Goal: Transaction & Acquisition: Book appointment/travel/reservation

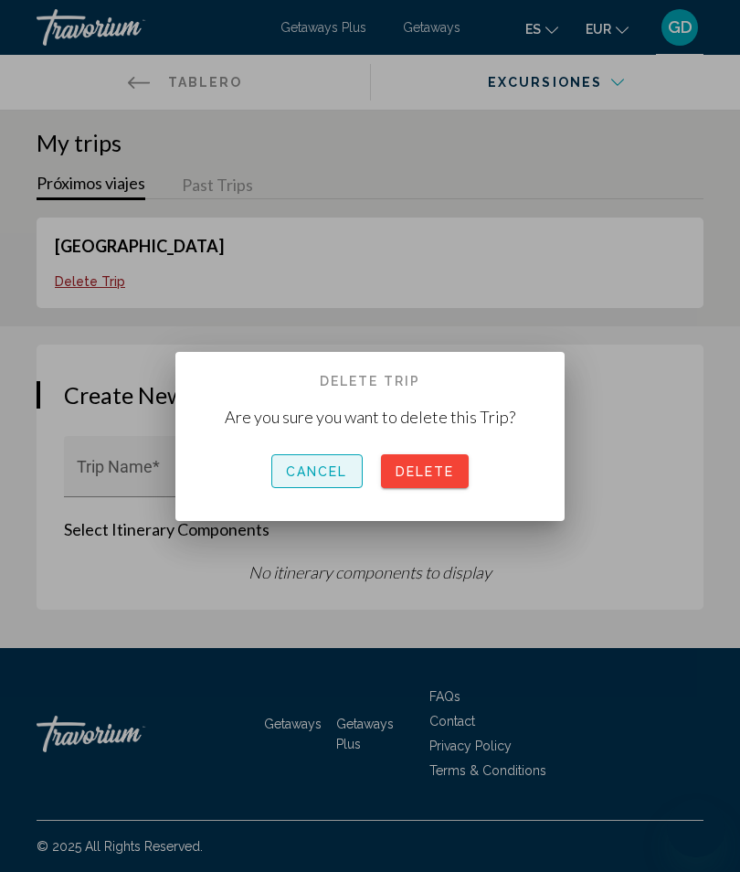
click at [326, 471] on span "Cancel" at bounding box center [317, 471] width 62 height 15
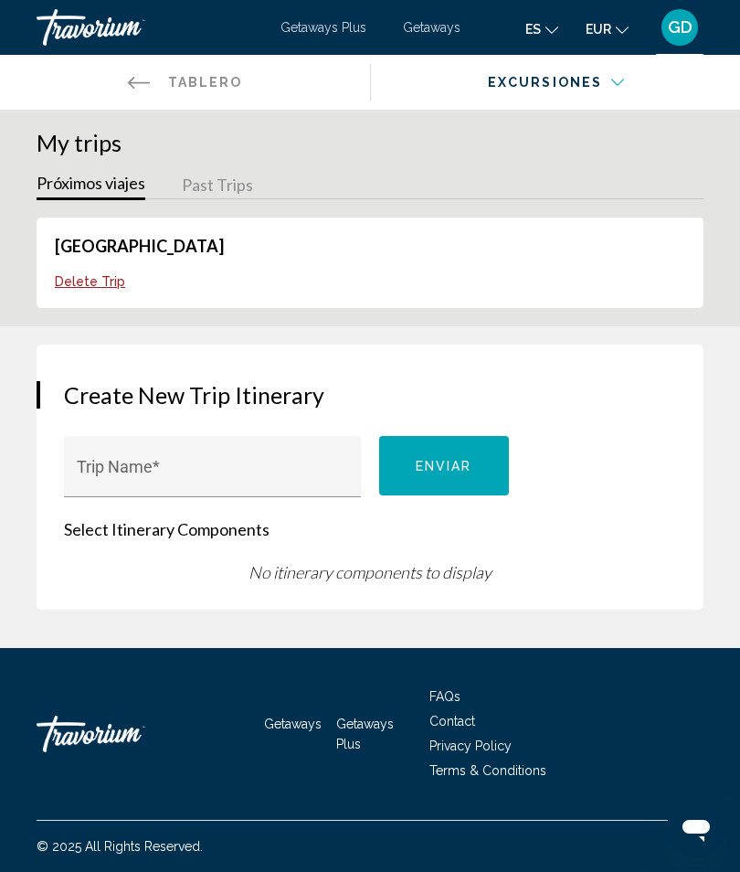
click at [226, 189] on button "Past Trips" at bounding box center [217, 186] width 71 height 28
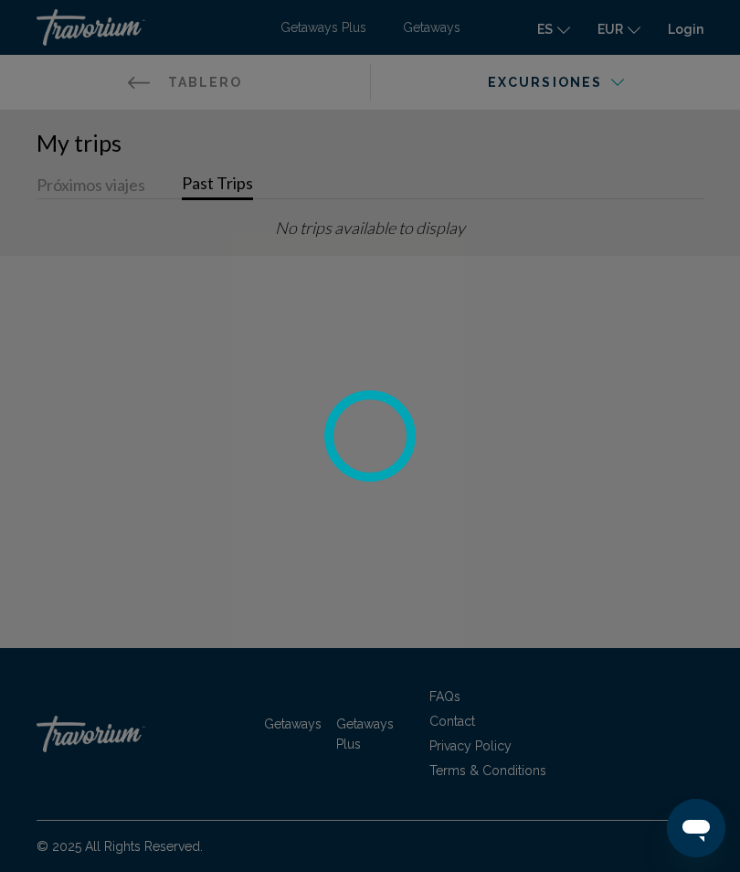
click at [591, 91] on div at bounding box center [370, 436] width 740 height 872
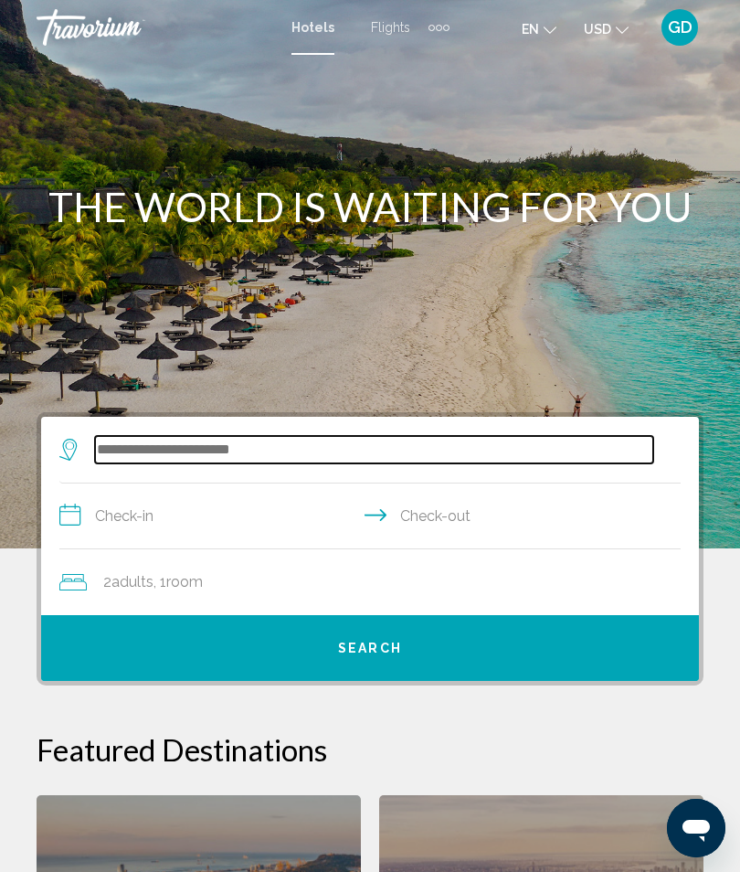
click at [143, 457] on input "Search widget" at bounding box center [374, 449] width 558 height 27
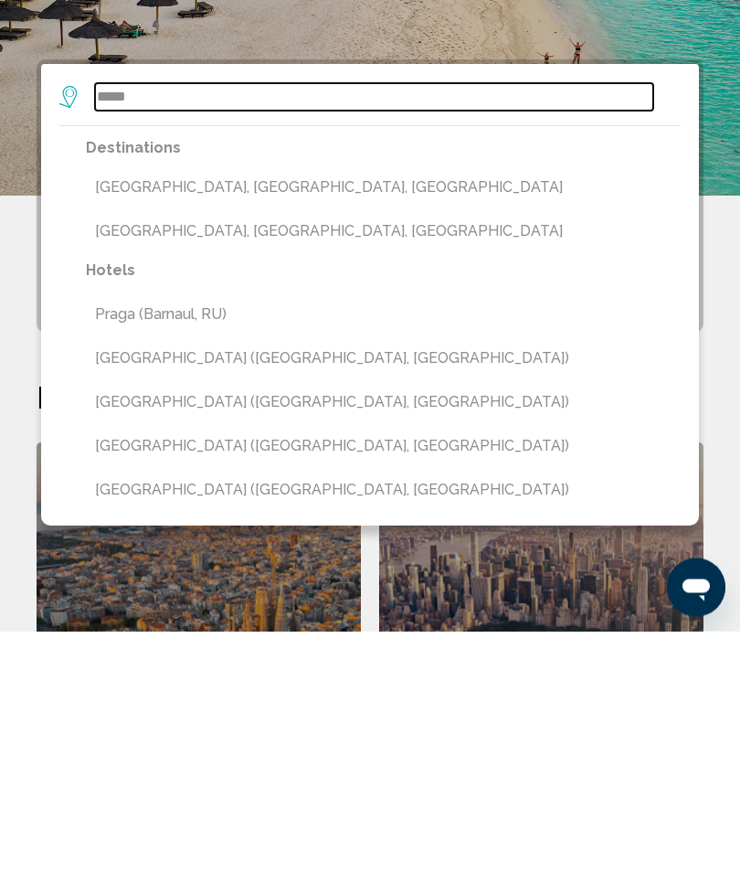
scroll to position [112, 0]
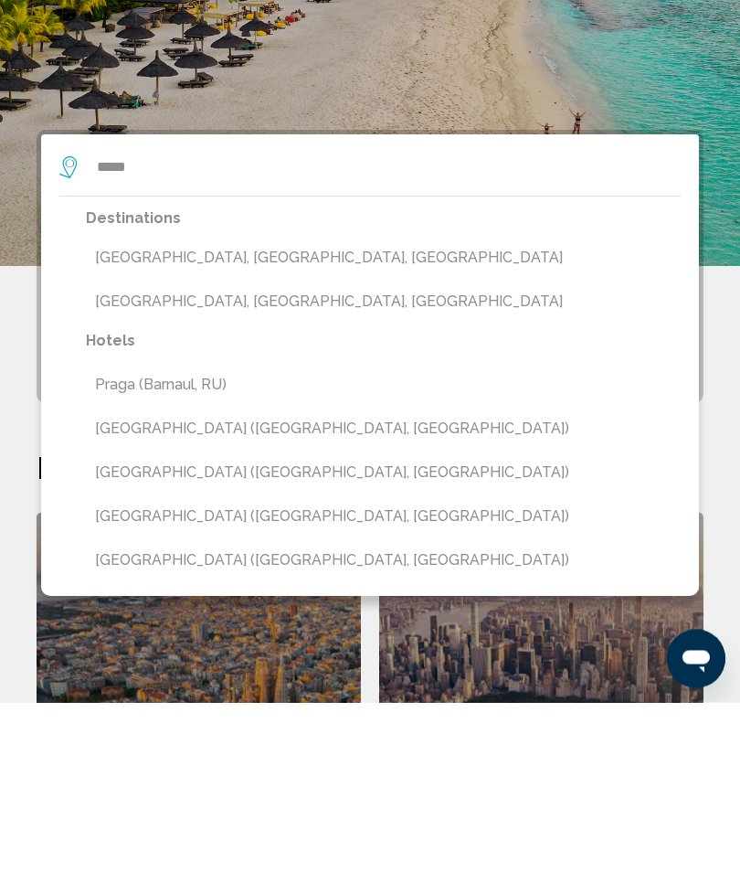
click at [199, 537] on button "Praga (Barnaul, RU)" at bounding box center [383, 554] width 595 height 35
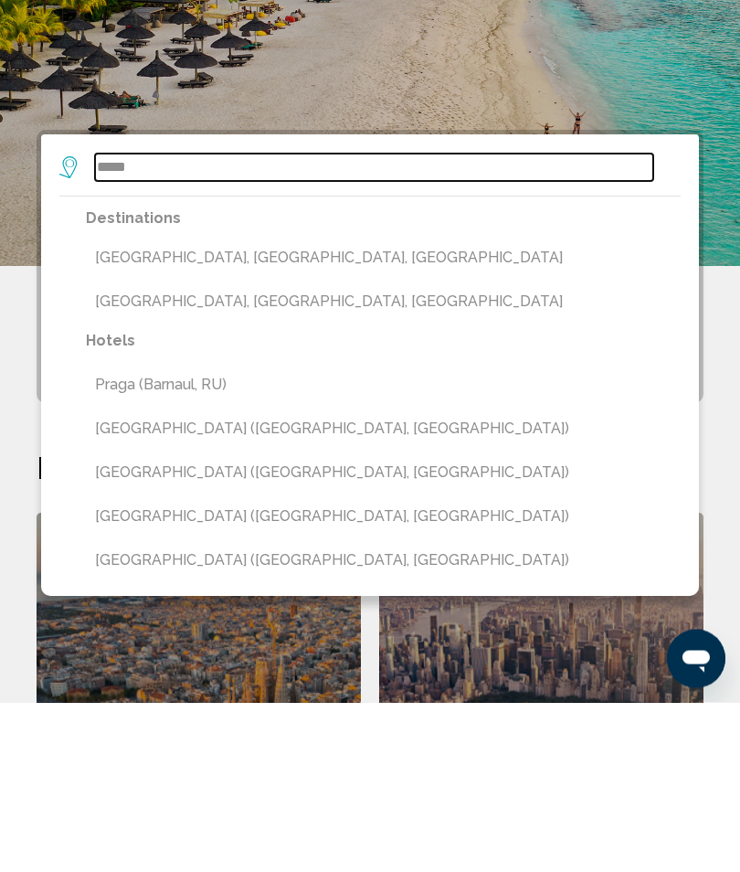
type input "**********"
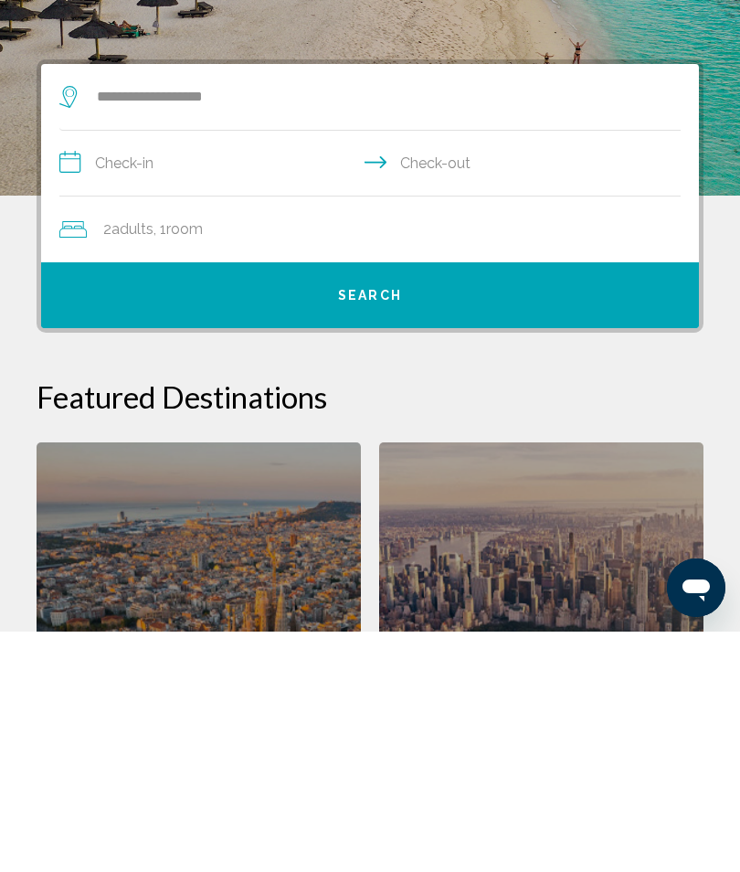
click at [210, 371] on input "**********" at bounding box center [373, 406] width 629 height 70
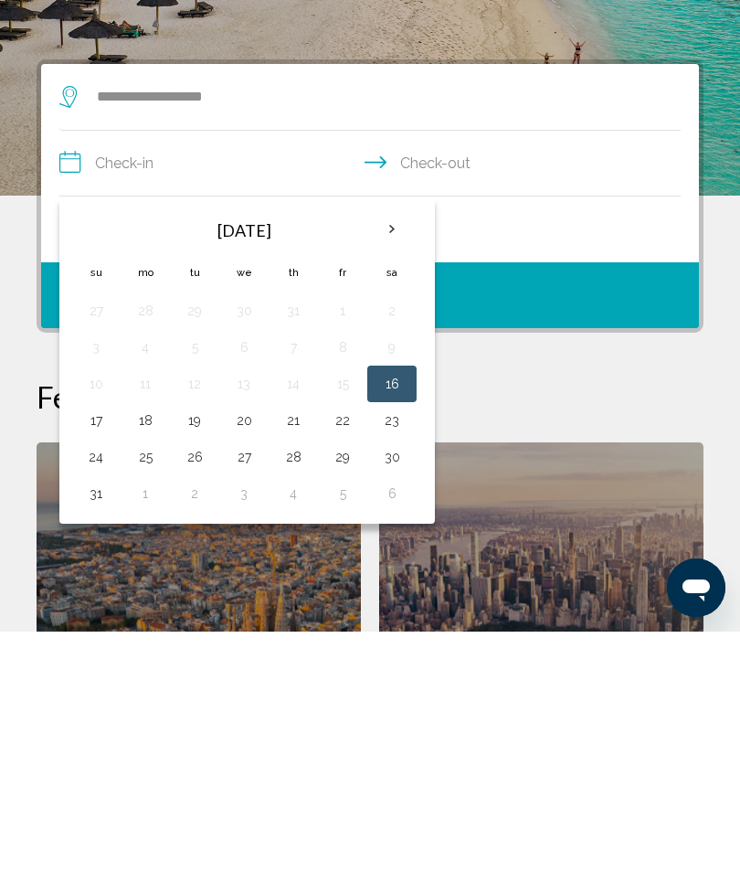
scroll to position [353, 0]
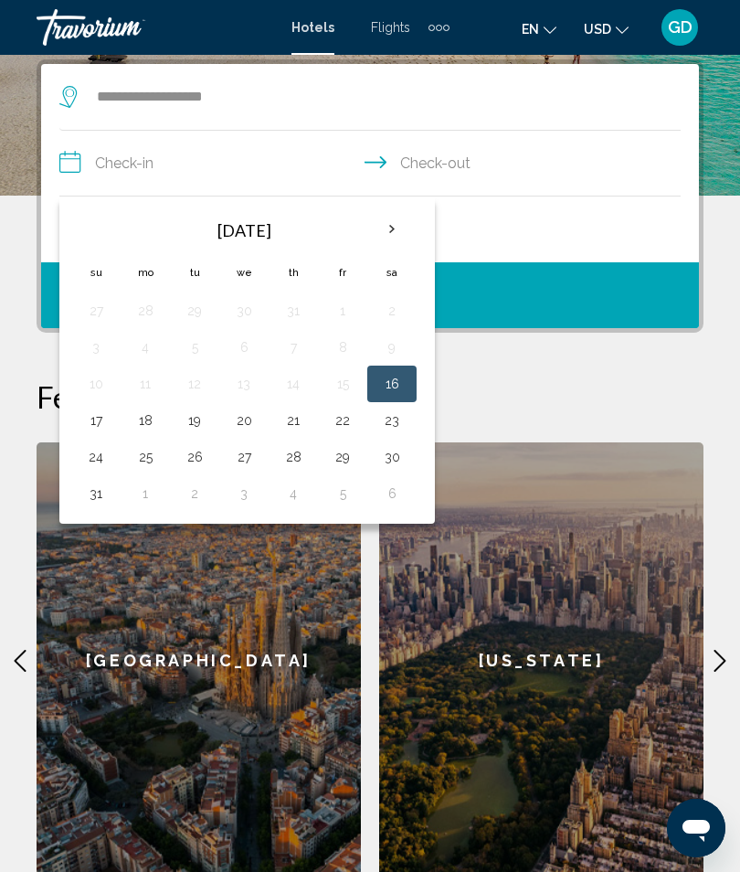
click at [145, 428] on button "18" at bounding box center [145, 421] width 29 height 26
click at [194, 422] on button "19" at bounding box center [194, 421] width 29 height 26
type input "**********"
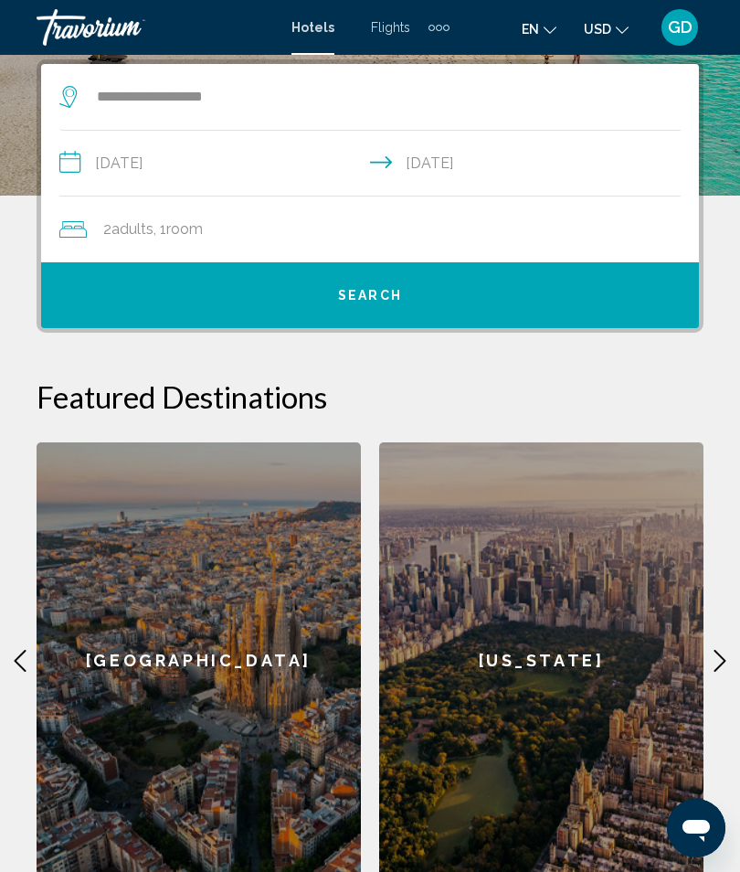
click at [132, 227] on span "Adults" at bounding box center [132, 228] width 42 height 17
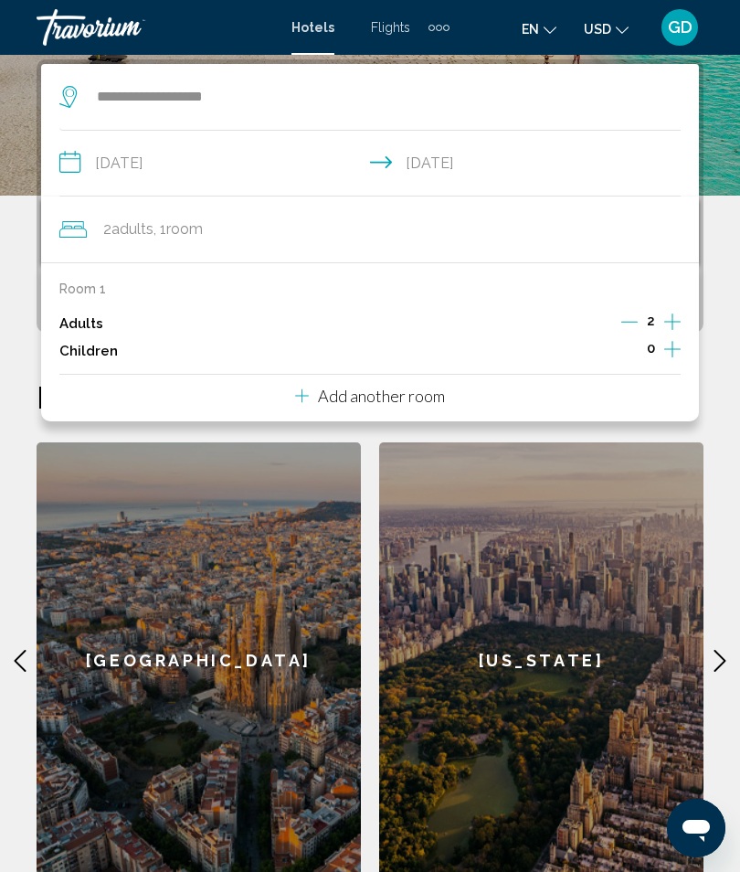
click at [673, 312] on icon "Increment adults" at bounding box center [672, 322] width 16 height 22
click at [675, 313] on icon "Increment adults" at bounding box center [672, 322] width 16 height 22
click at [677, 316] on icon "Increment adults" at bounding box center [672, 322] width 16 height 22
click at [730, 199] on div "**********" at bounding box center [370, 473] width 740 height 828
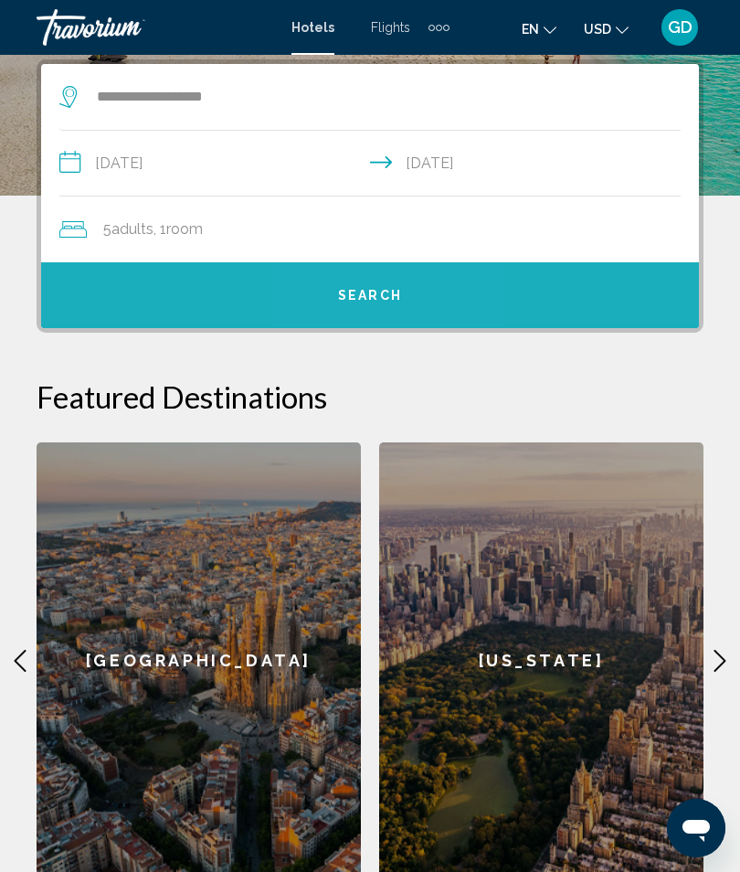
click at [390, 296] on span "Search" at bounding box center [370, 296] width 64 height 15
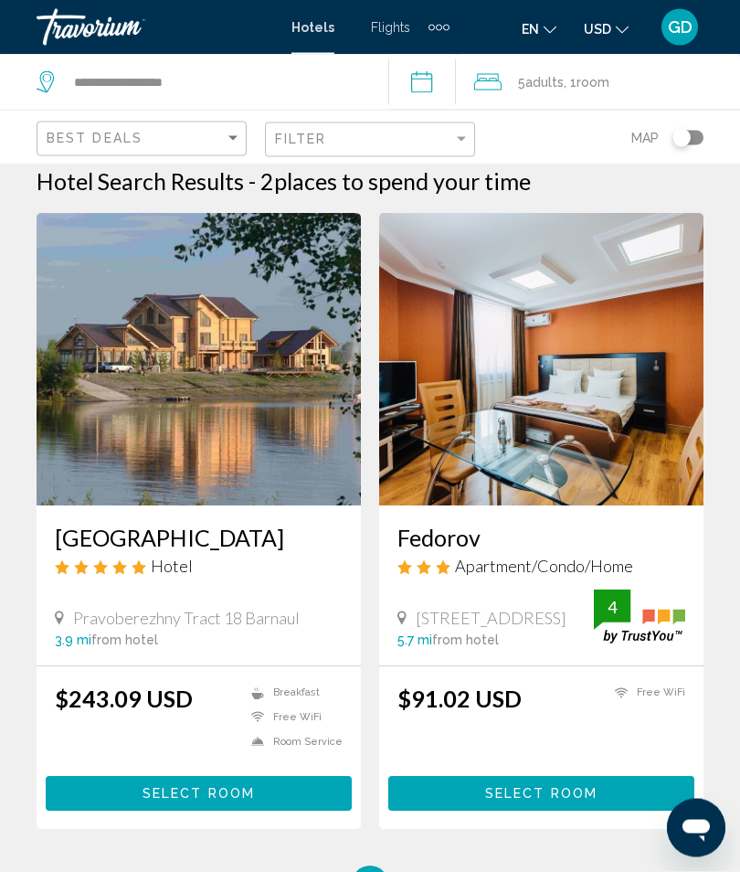
scroll to position [9, 0]
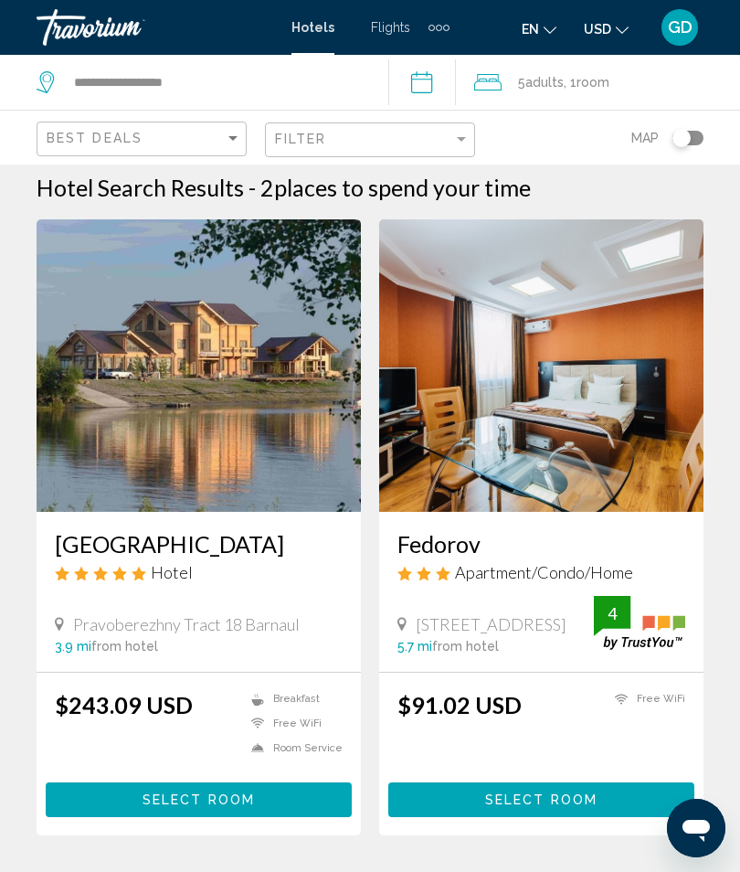
click at [582, 408] on img "Main content" at bounding box center [541, 365] width 324 height 292
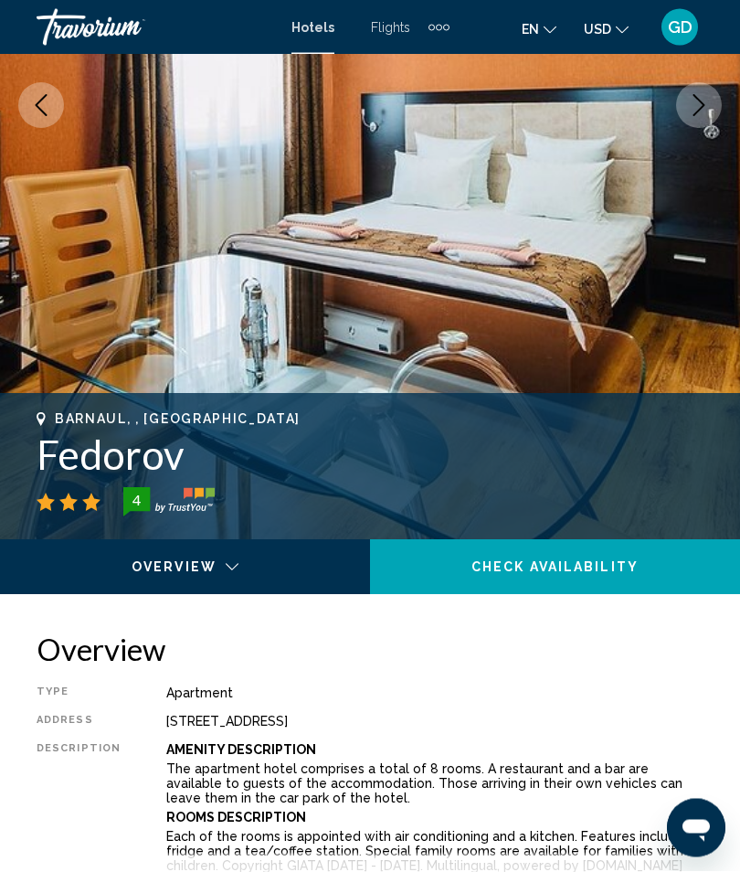
scroll to position [373, 0]
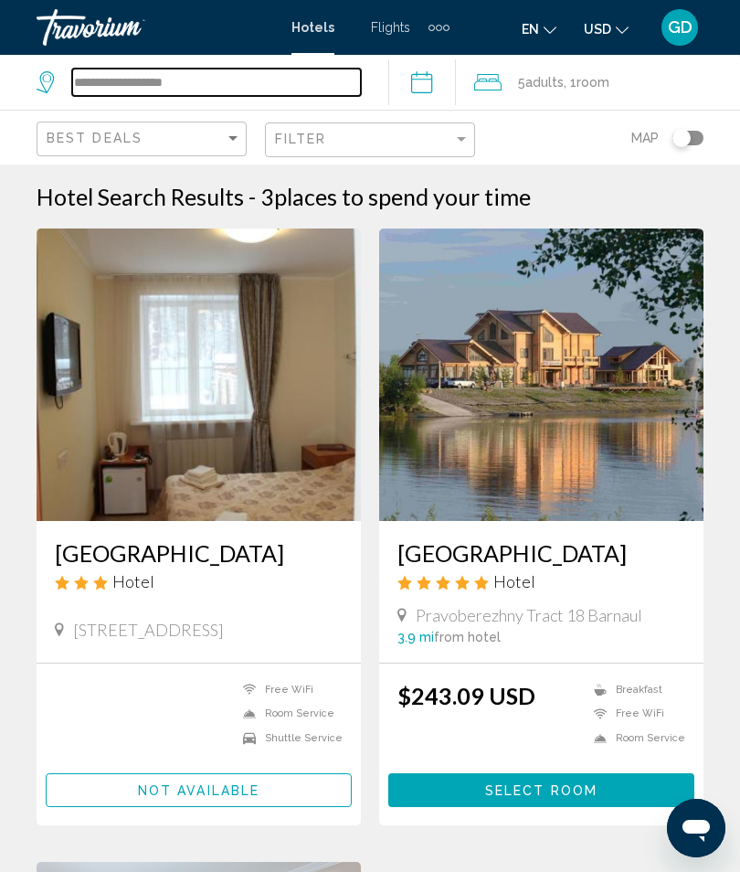
click at [291, 76] on input "**********" at bounding box center [216, 82] width 289 height 27
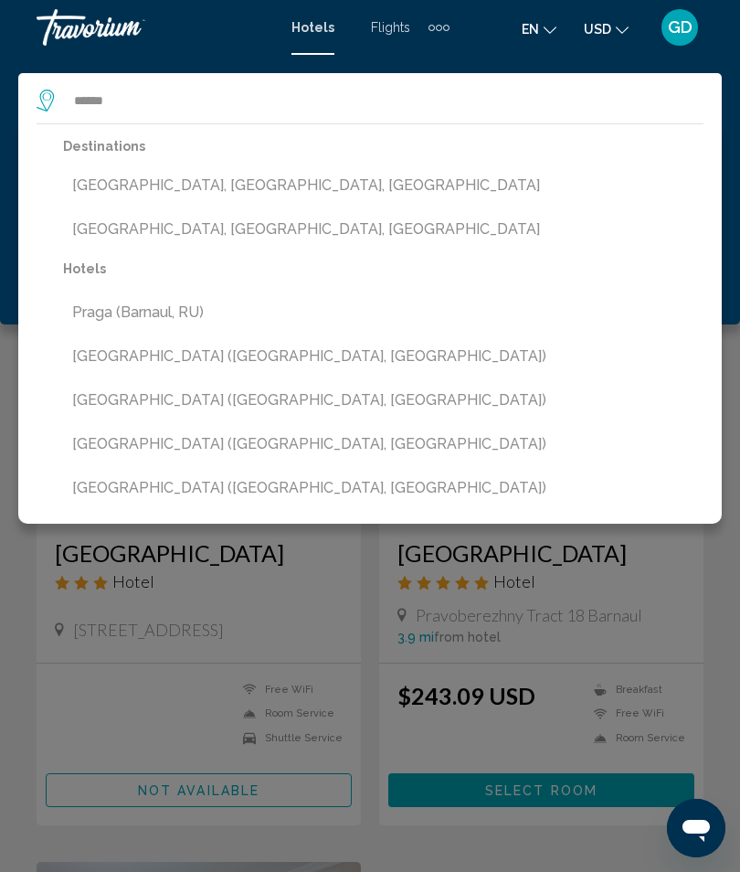
click at [196, 413] on button "[GEOGRAPHIC_DATA] ([GEOGRAPHIC_DATA], [GEOGRAPHIC_DATA])" at bounding box center [383, 400] width 641 height 35
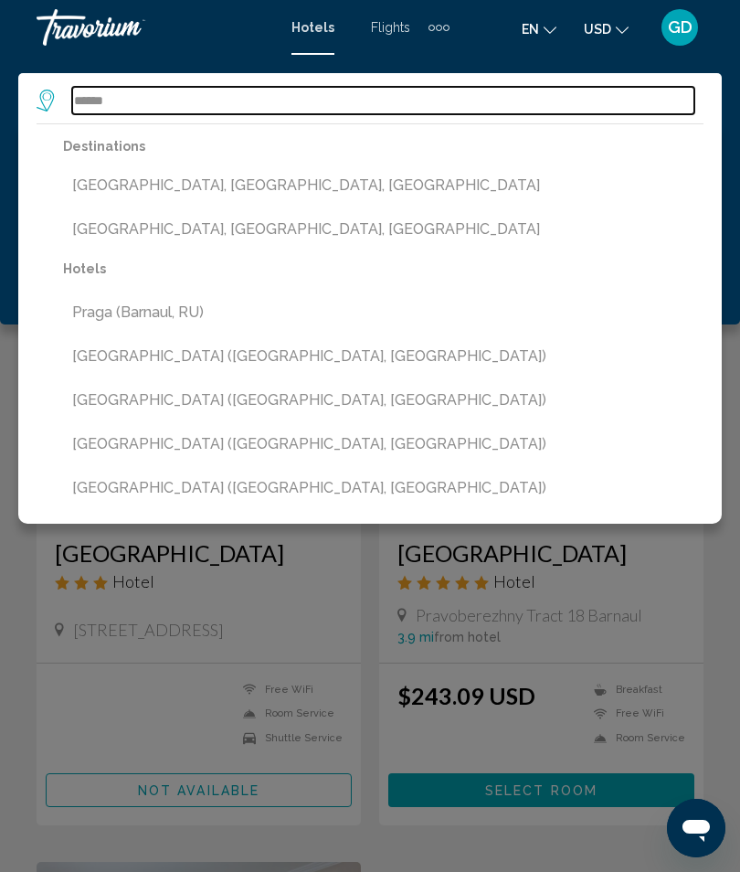
type input "**********"
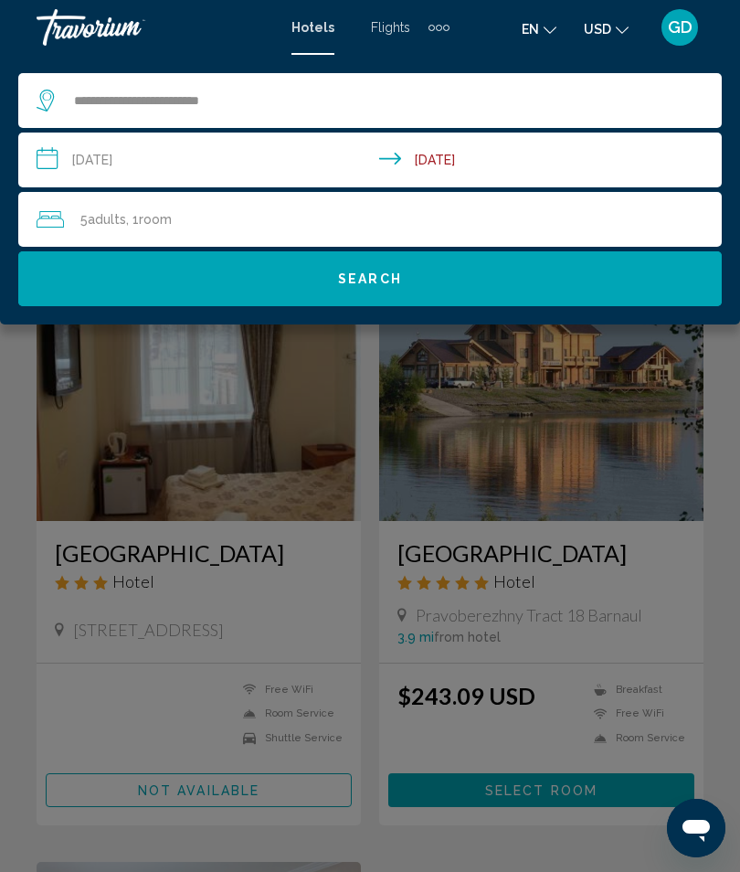
click at [449, 286] on button "Search" at bounding box center [370, 278] width 704 height 55
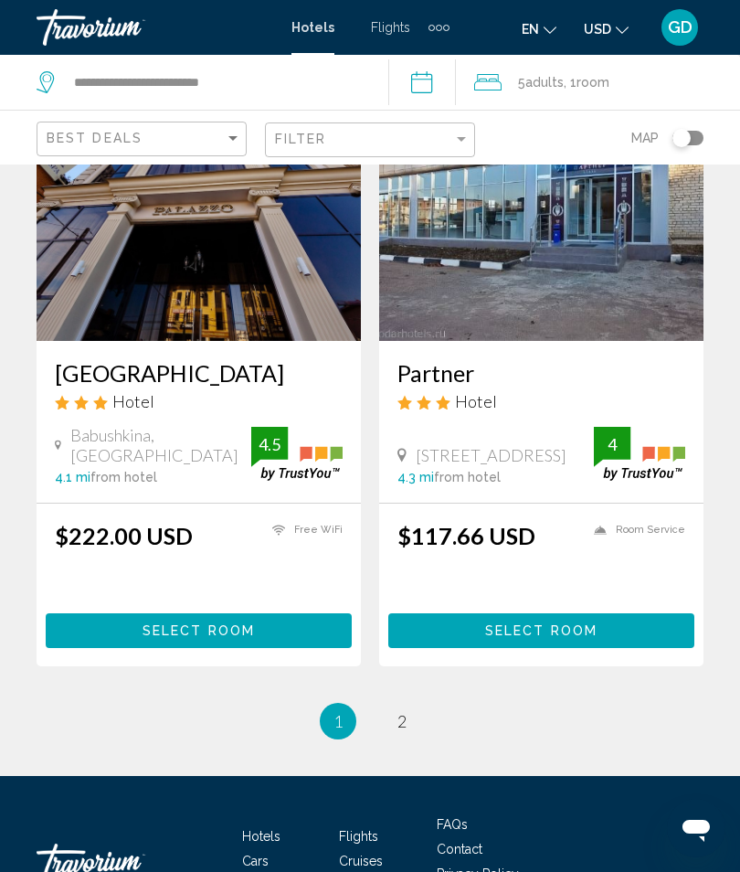
scroll to position [3556, 0]
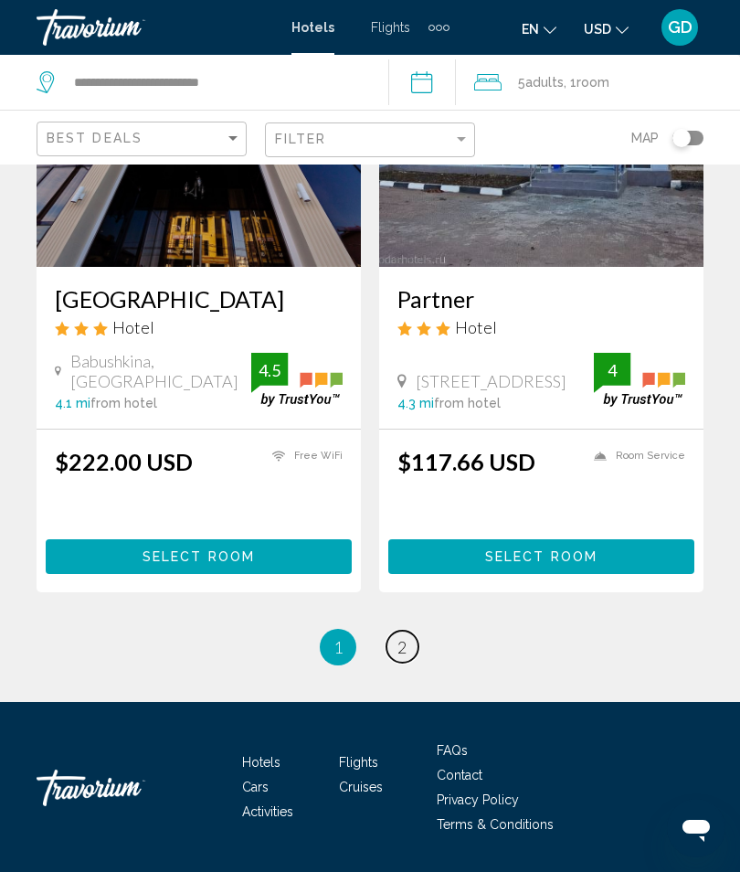
click at [401, 661] on link "page 2" at bounding box center [403, 647] width 32 height 32
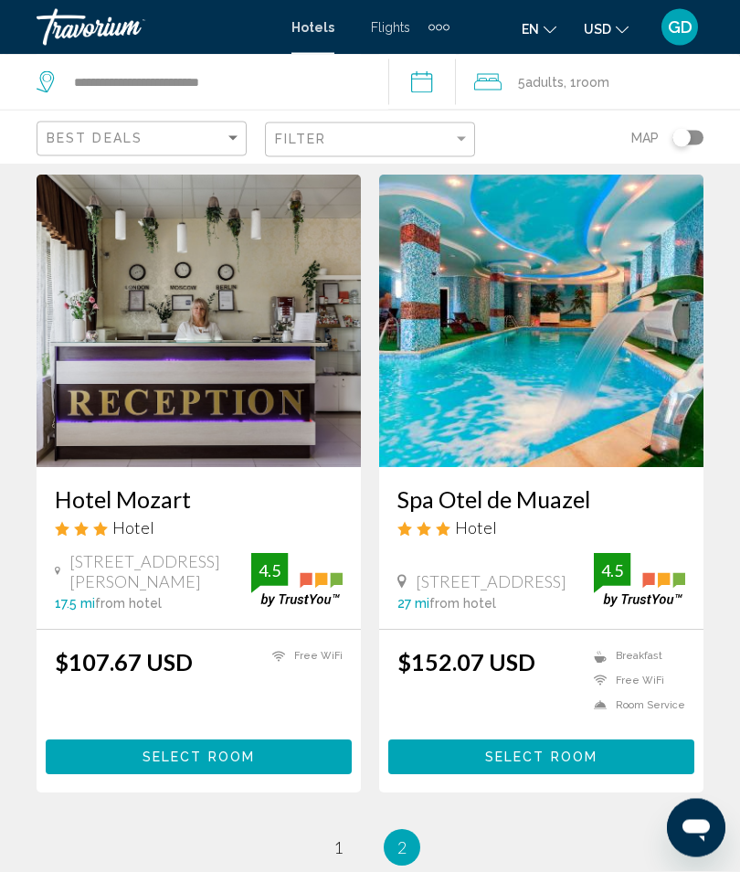
scroll to position [708, 0]
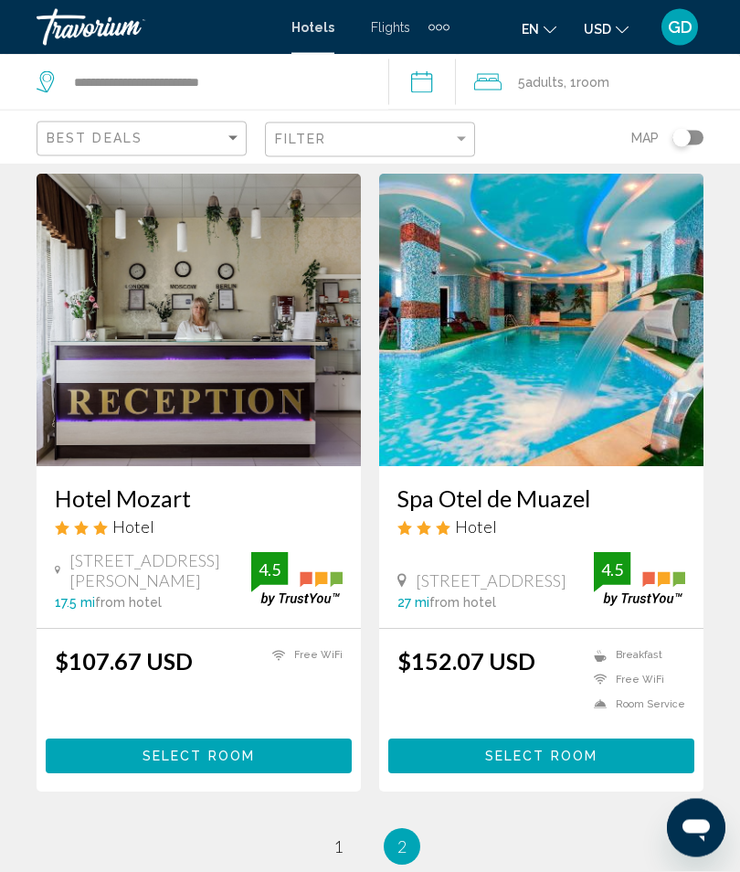
click at [567, 762] on span "Select Room" at bounding box center [541, 757] width 112 height 15
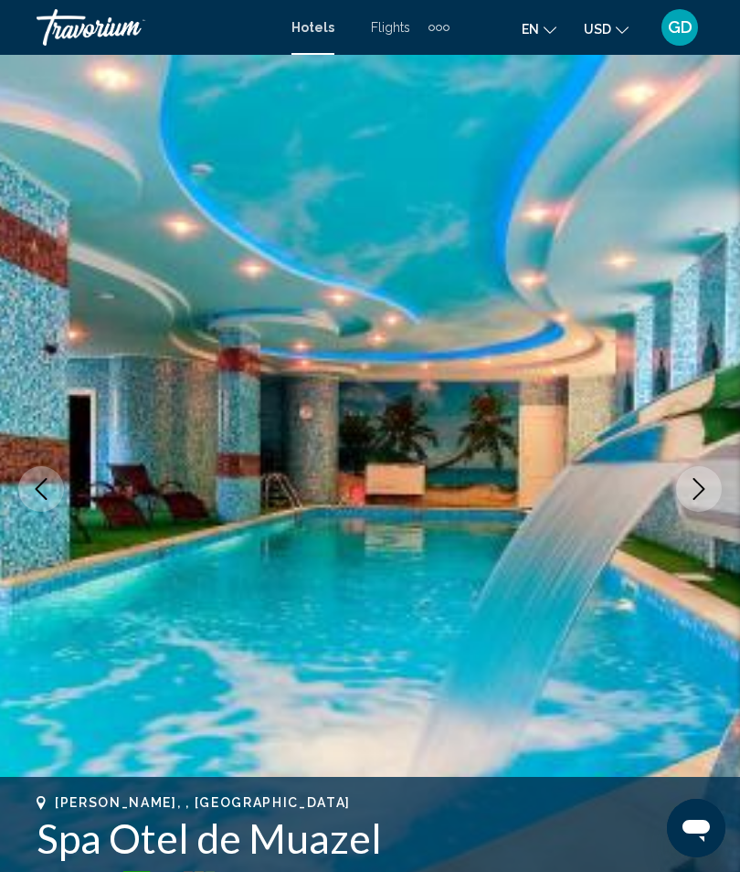
click at [693, 493] on icon "Next image" at bounding box center [699, 489] width 22 height 22
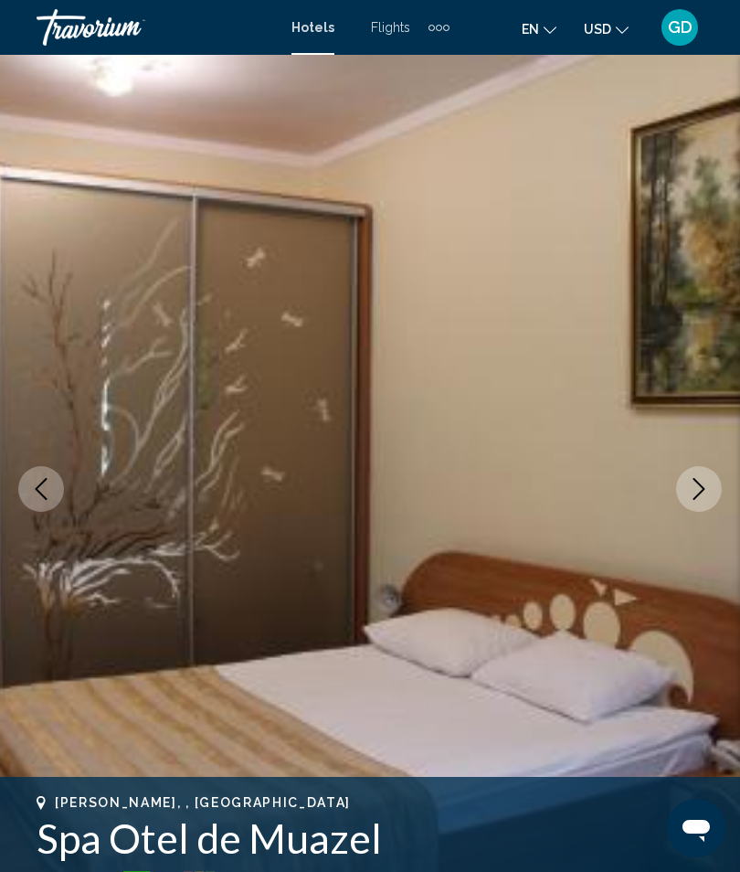
click at [713, 497] on button "Next image" at bounding box center [699, 489] width 46 height 46
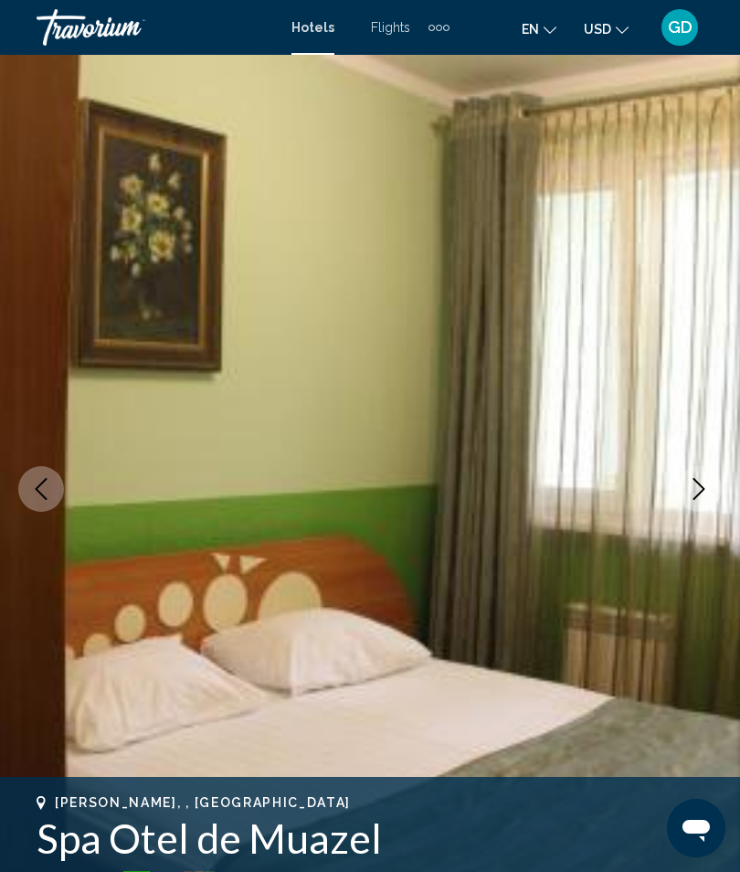
click at [709, 502] on button "Next image" at bounding box center [699, 489] width 46 height 46
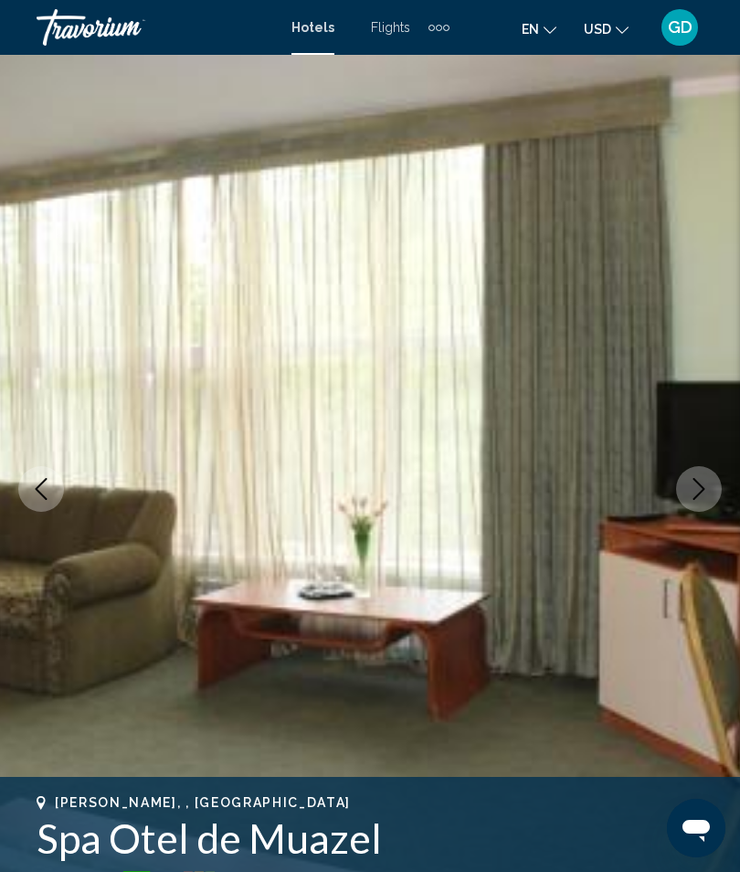
click at [700, 503] on button "Next image" at bounding box center [699, 489] width 46 height 46
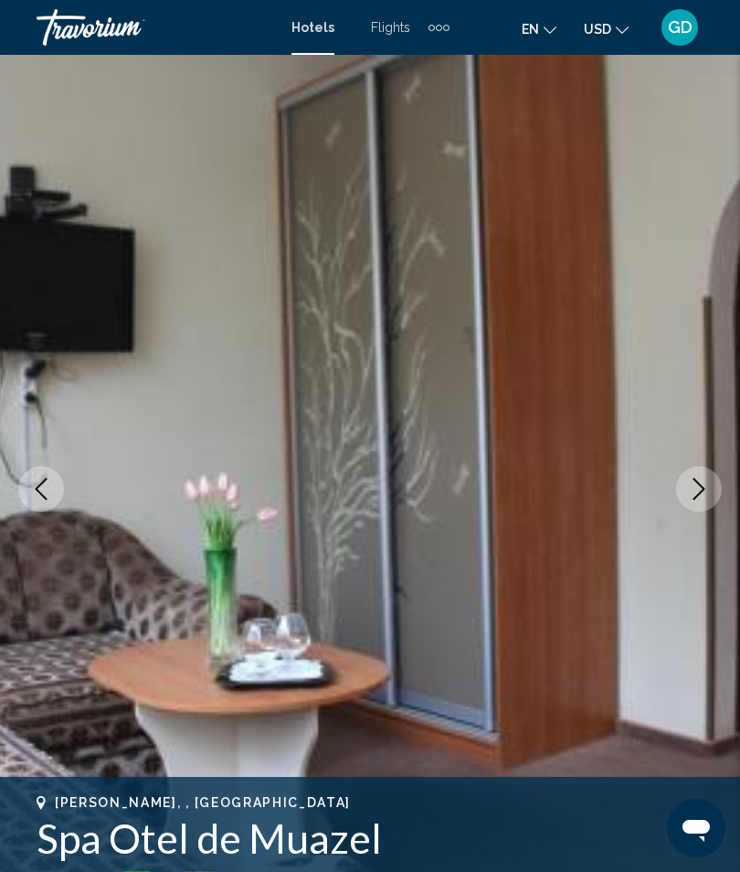
click at [713, 493] on button "Next image" at bounding box center [699, 489] width 46 height 46
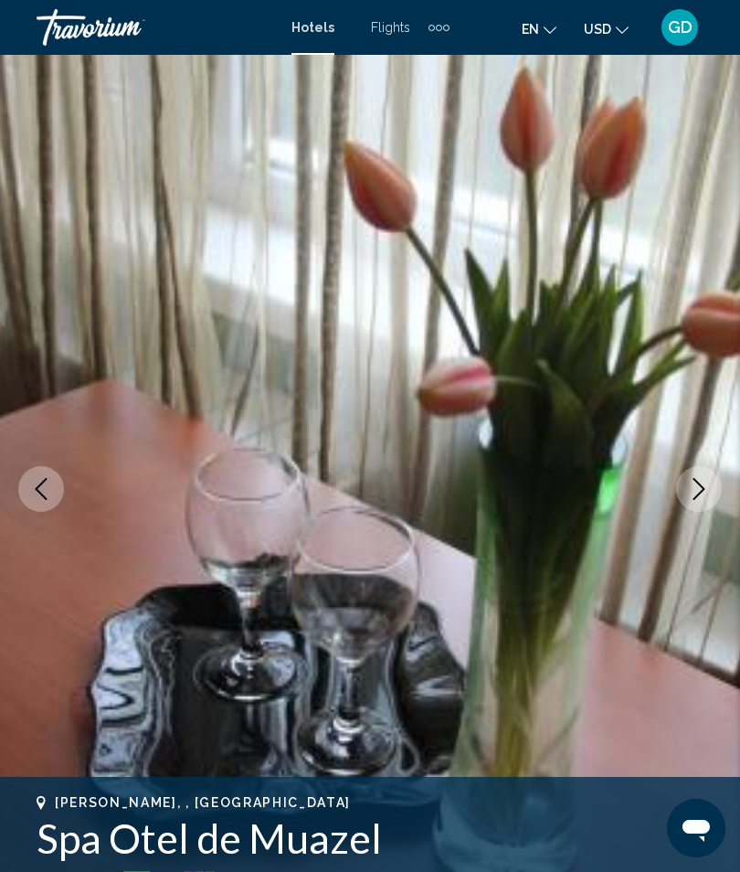
click at [709, 490] on icon "Next image" at bounding box center [699, 489] width 22 height 22
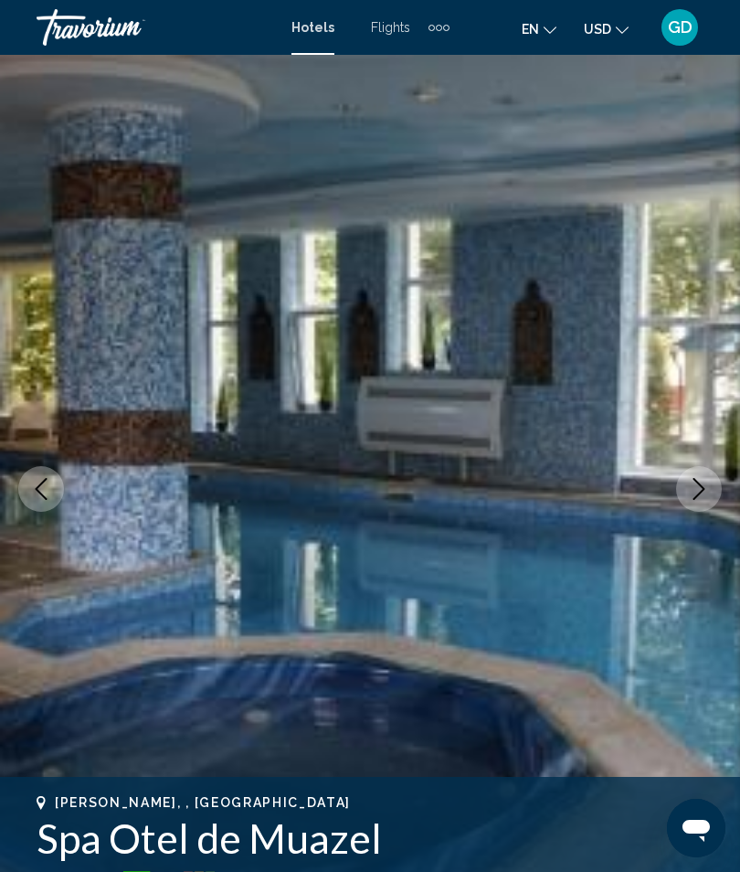
click at [700, 493] on icon "Next image" at bounding box center [700, 489] width 12 height 22
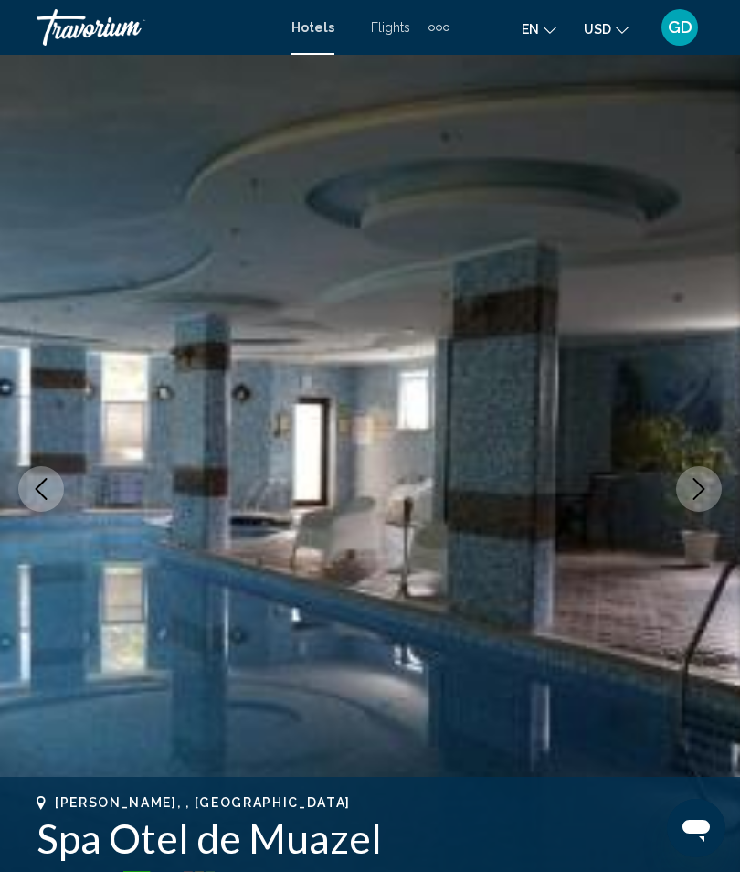
click at [706, 489] on icon "Next image" at bounding box center [699, 489] width 22 height 22
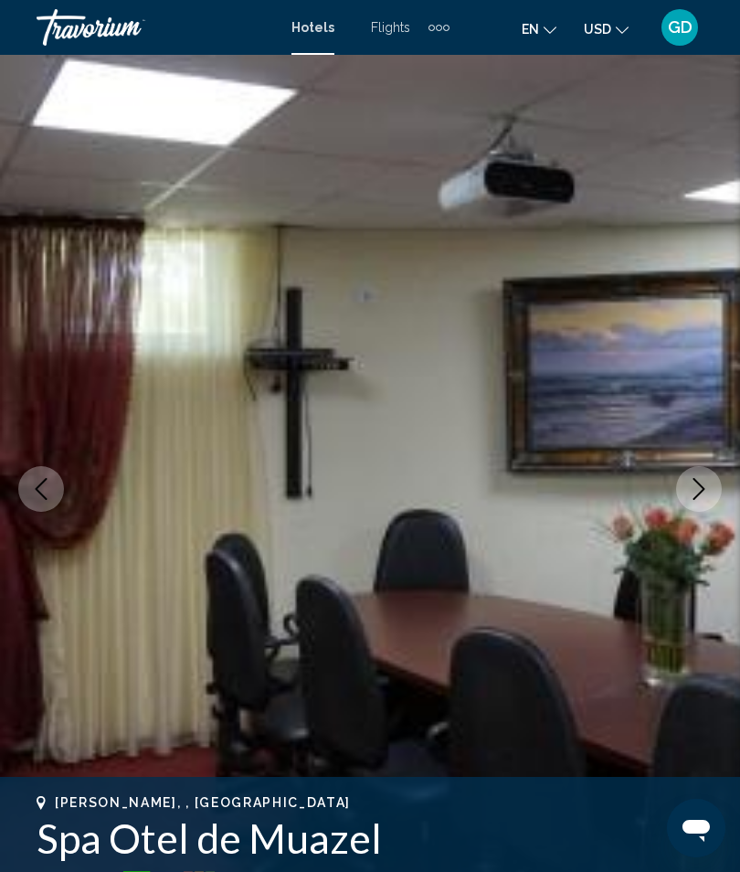
click at [706, 494] on icon "Next image" at bounding box center [699, 489] width 22 height 22
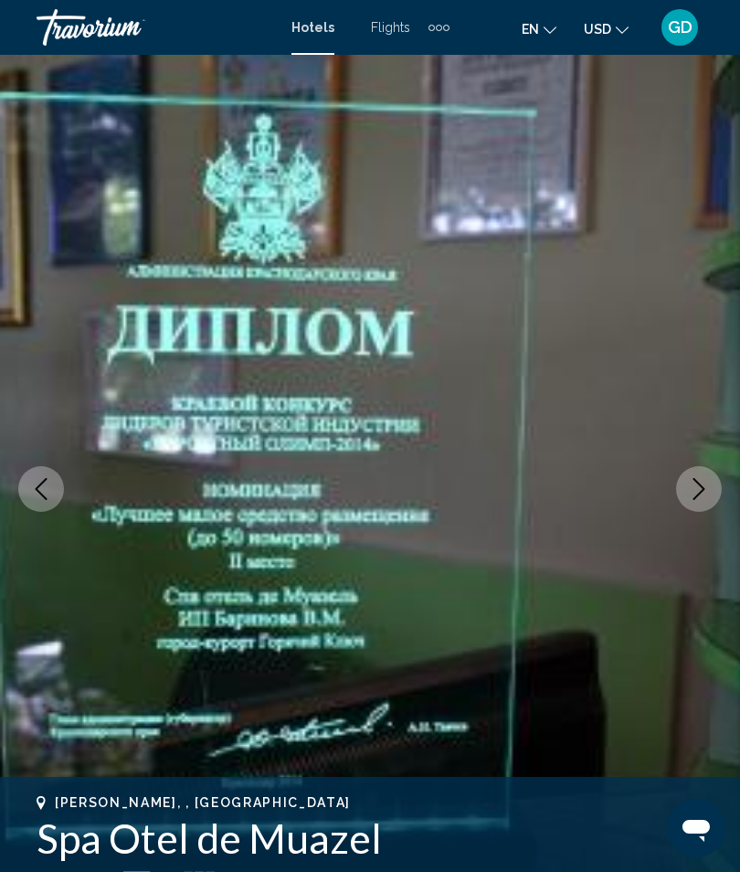
click at [708, 497] on icon "Next image" at bounding box center [699, 489] width 22 height 22
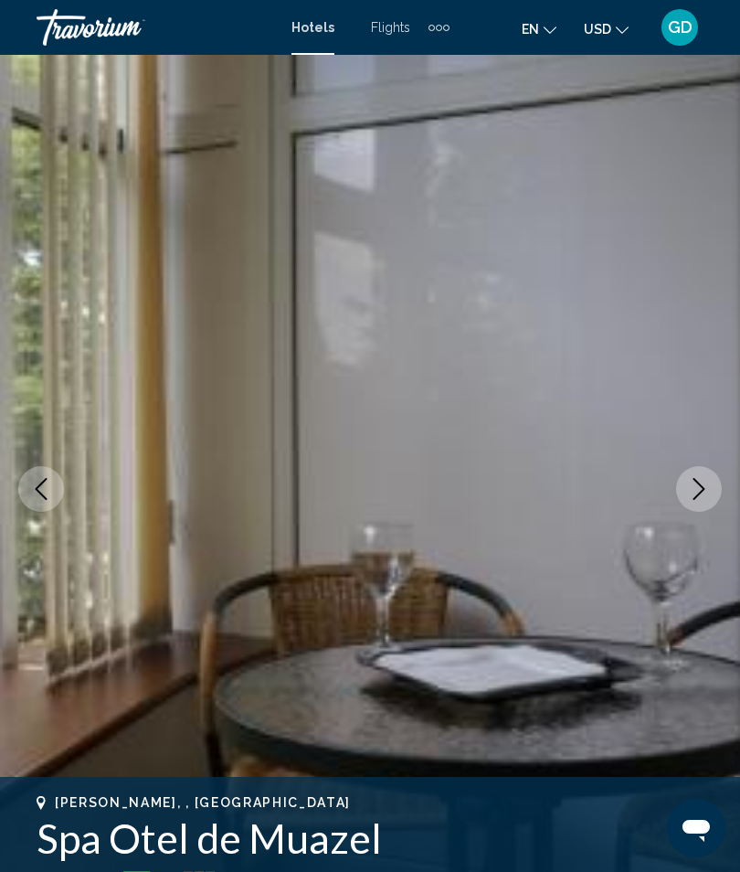
click at [712, 501] on button "Next image" at bounding box center [699, 489] width 46 height 46
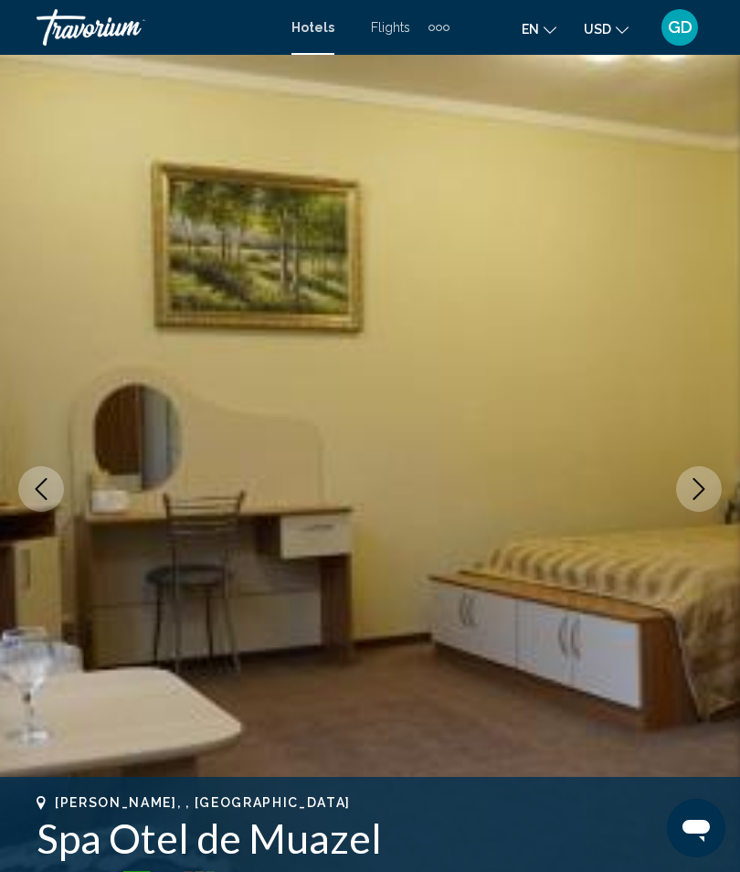
click at [711, 504] on button "Next image" at bounding box center [699, 489] width 46 height 46
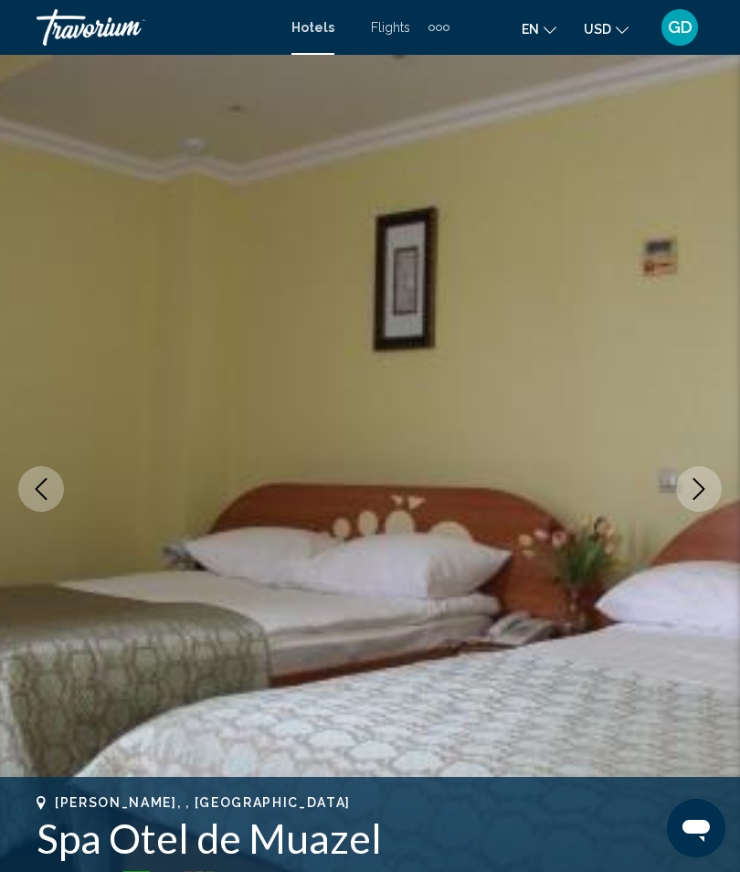
click at [708, 504] on button "Next image" at bounding box center [699, 489] width 46 height 46
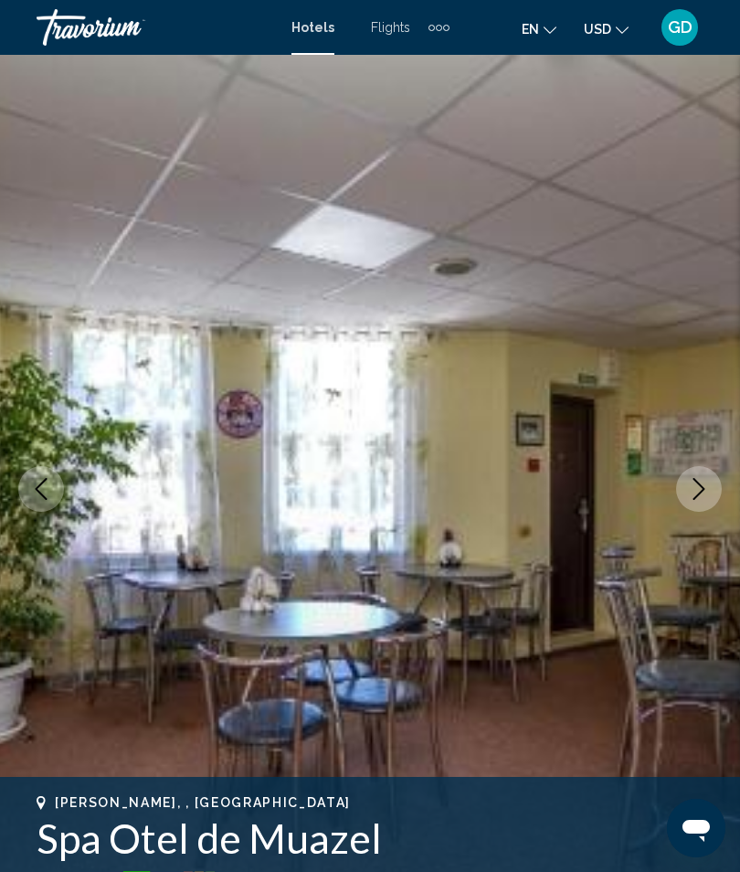
click at [703, 508] on button "Next image" at bounding box center [699, 489] width 46 height 46
